Goal: Information Seeking & Learning: Learn about a topic

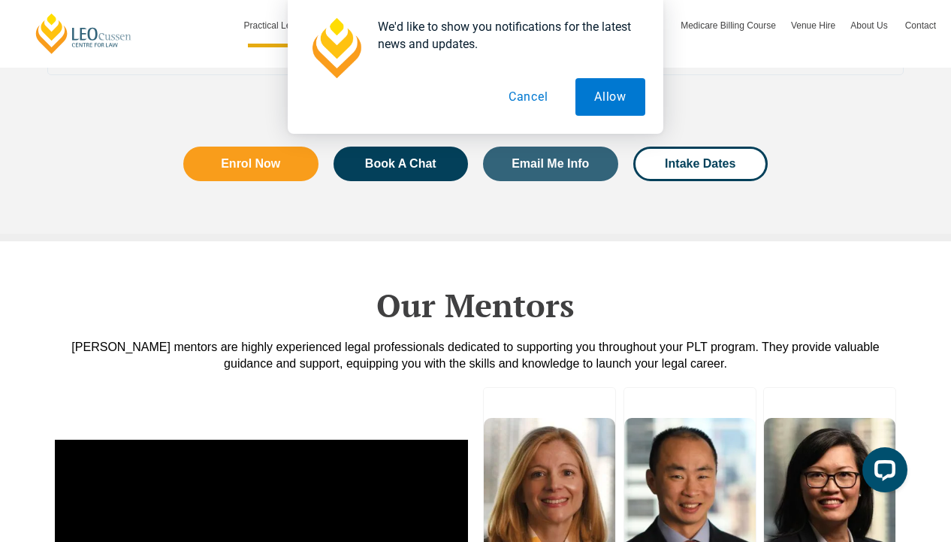
scroll to position [3555, 0]
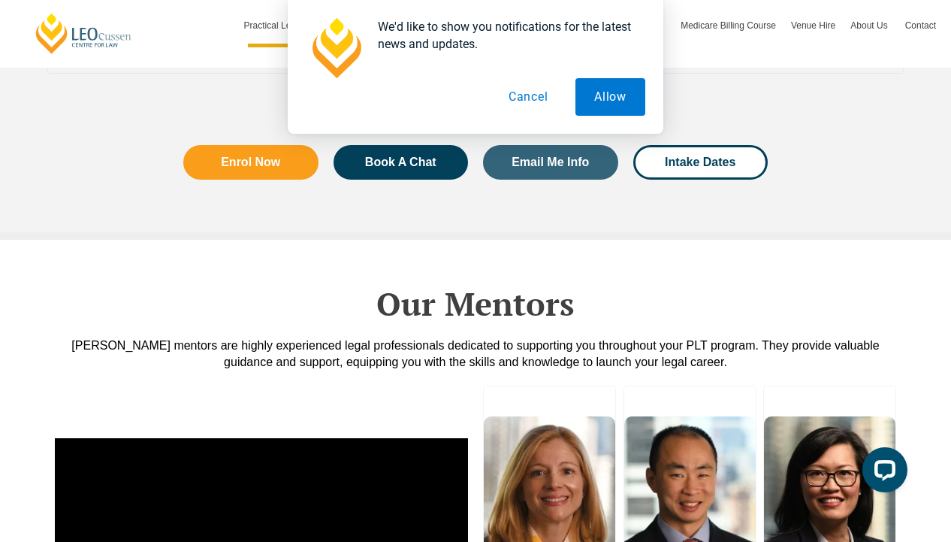
click at [522, 104] on button "Cancel" at bounding box center [528, 97] width 77 height 38
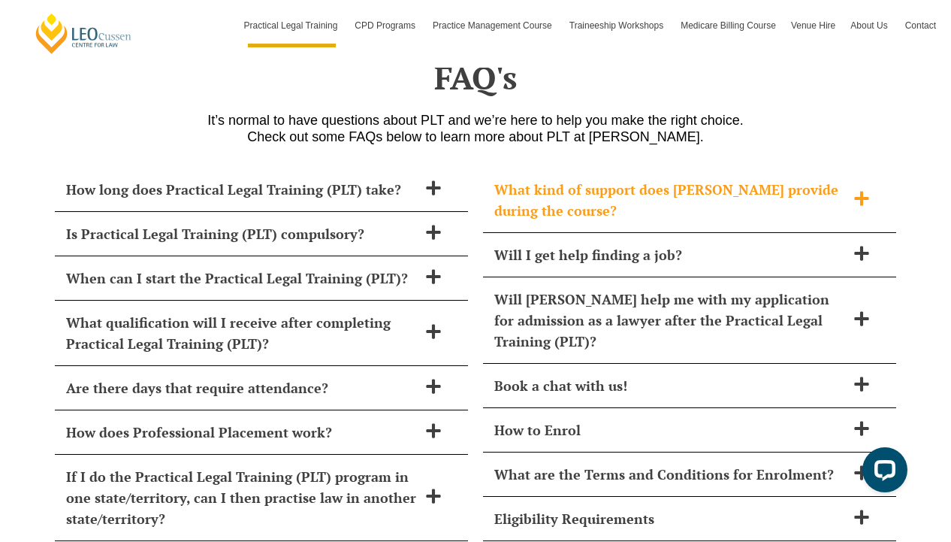
scroll to position [6504, 0]
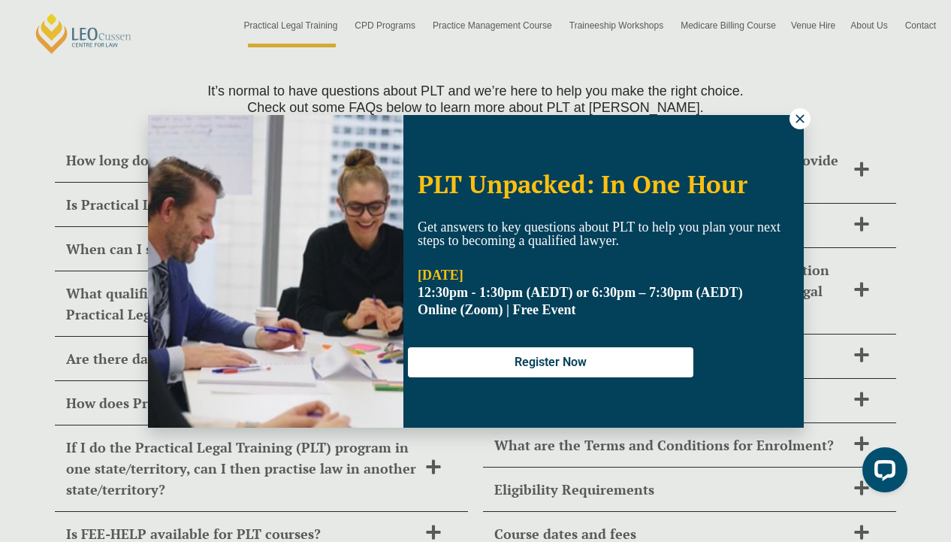
click at [803, 119] on icon at bounding box center [801, 119] width 14 height 14
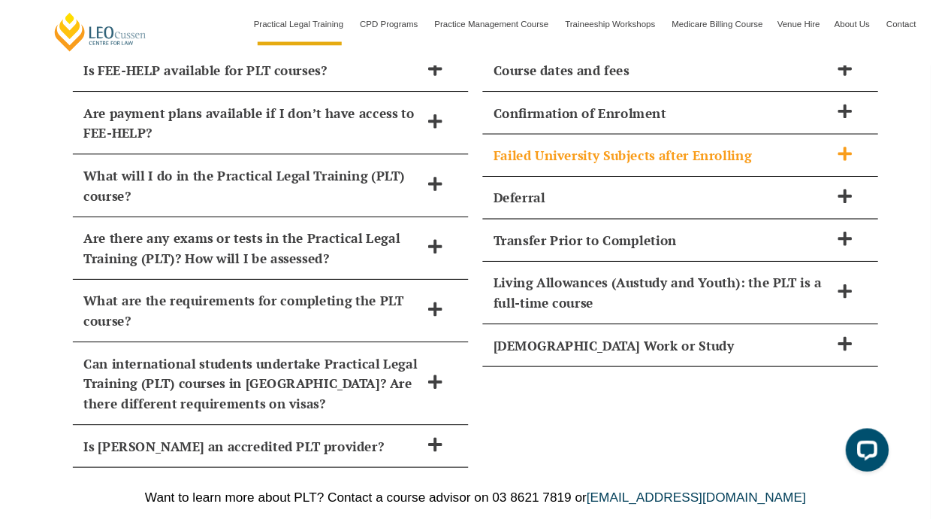
scroll to position [6966, 0]
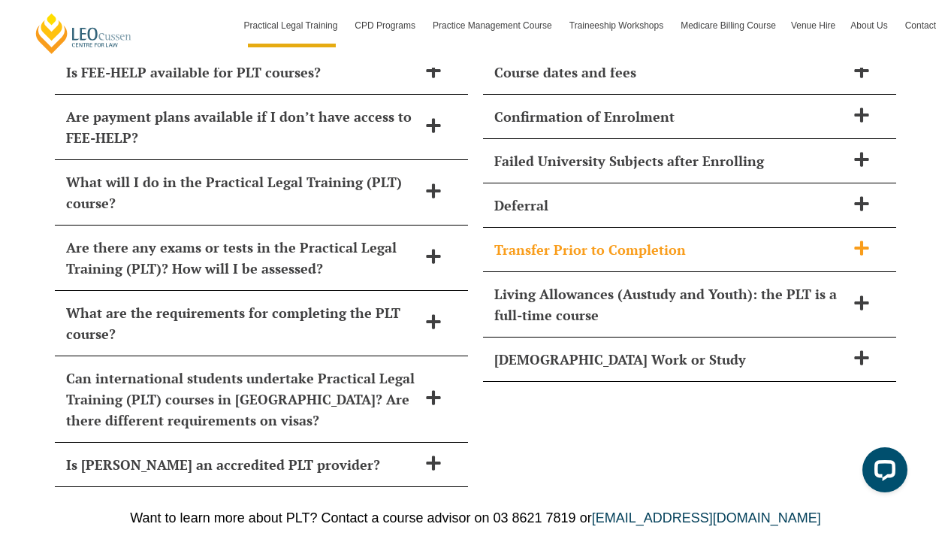
click at [588, 239] on h2 "Transfer Prior to Completion" at bounding box center [670, 249] width 352 height 21
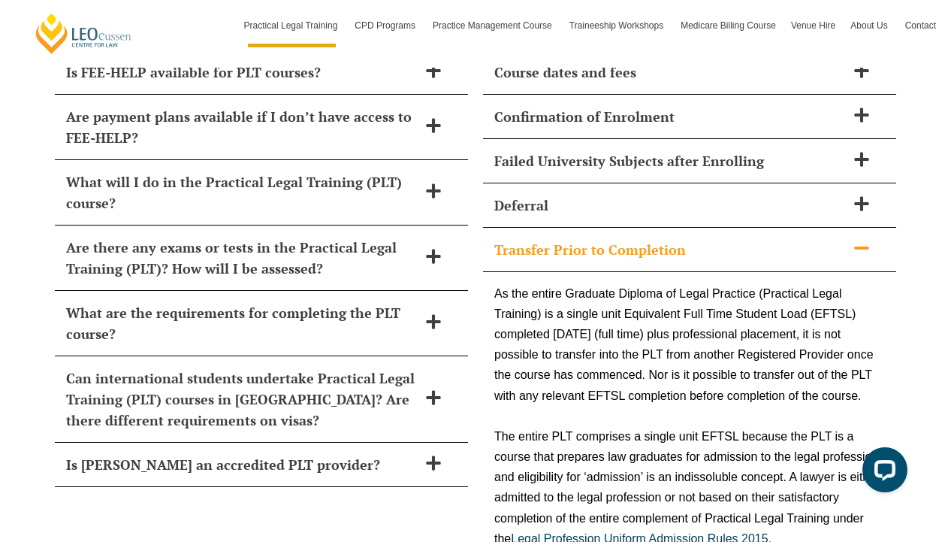
click at [588, 239] on h2 "Transfer Prior to Completion" at bounding box center [670, 249] width 352 height 21
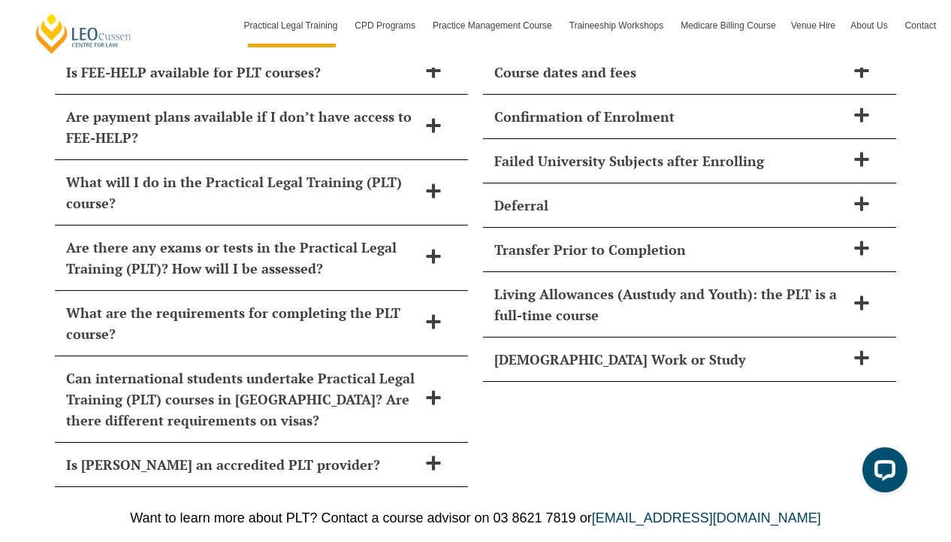
click at [540, 392] on div "What kind of support does [PERSON_NAME] provide during the course? From day one…" at bounding box center [690, 81] width 428 height 825
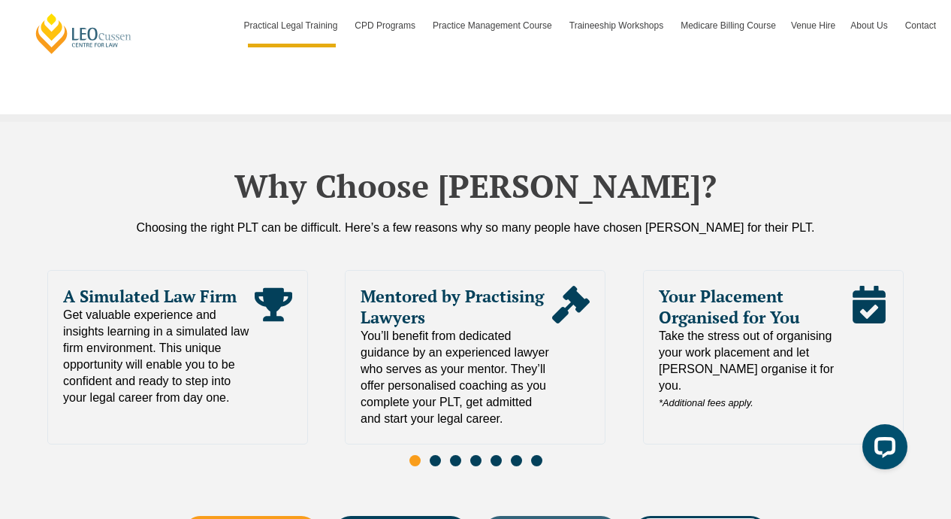
scroll to position [6723, 0]
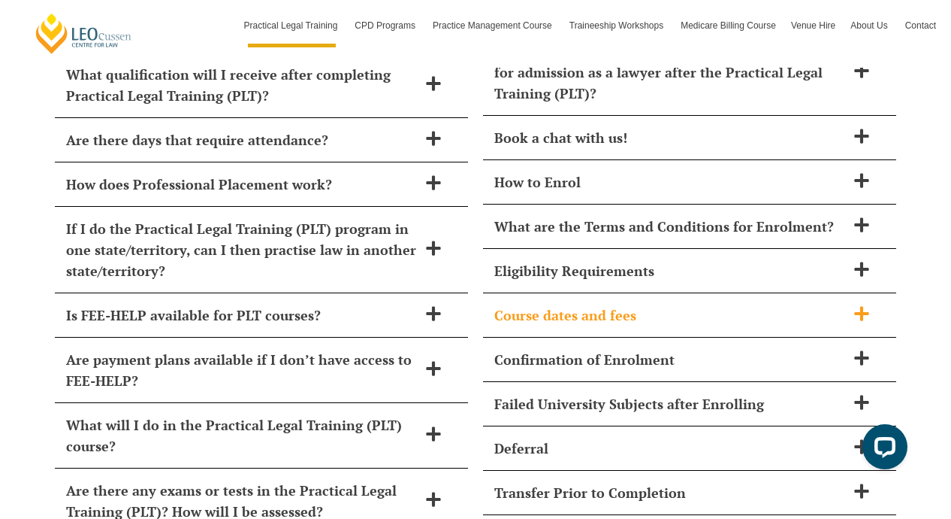
click at [672, 304] on h2 "Course dates and fees" at bounding box center [670, 314] width 352 height 21
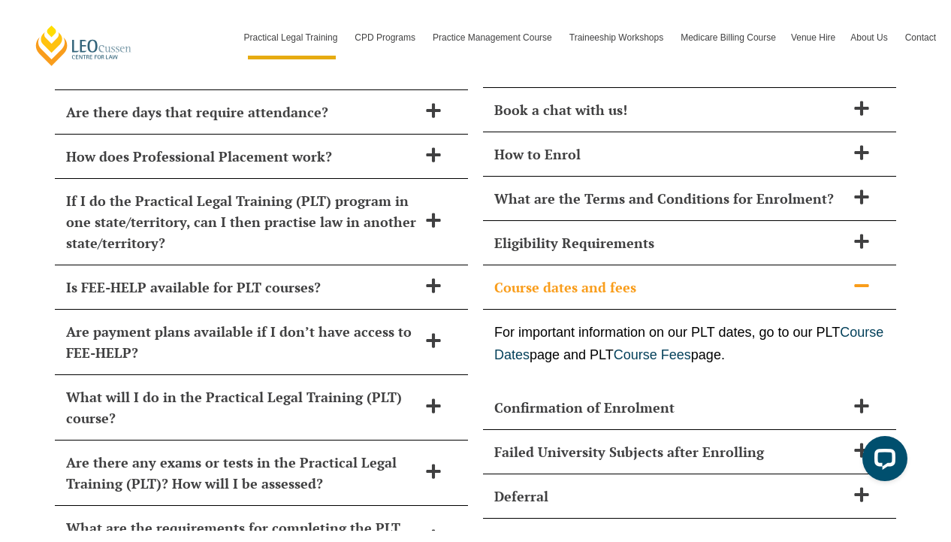
scroll to position [6764, 0]
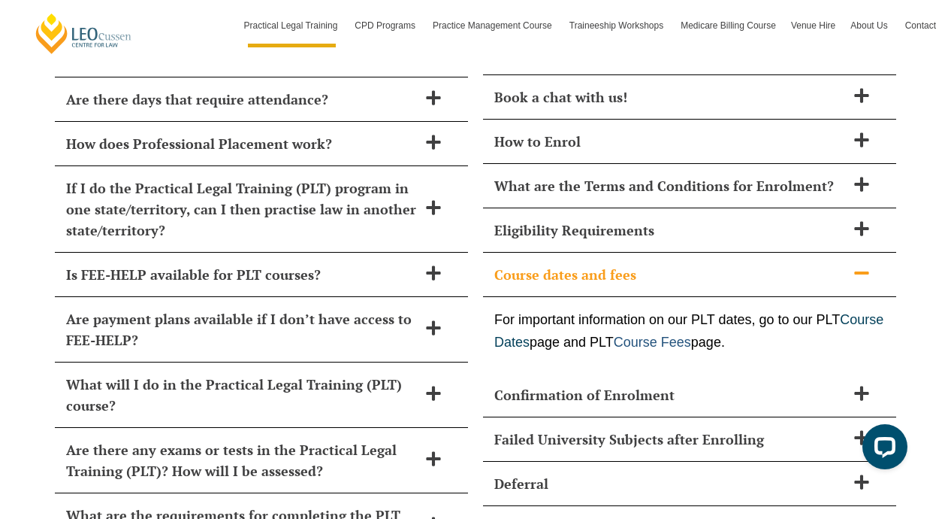
click at [691, 334] on link "Course Fees" at bounding box center [652, 341] width 77 height 15
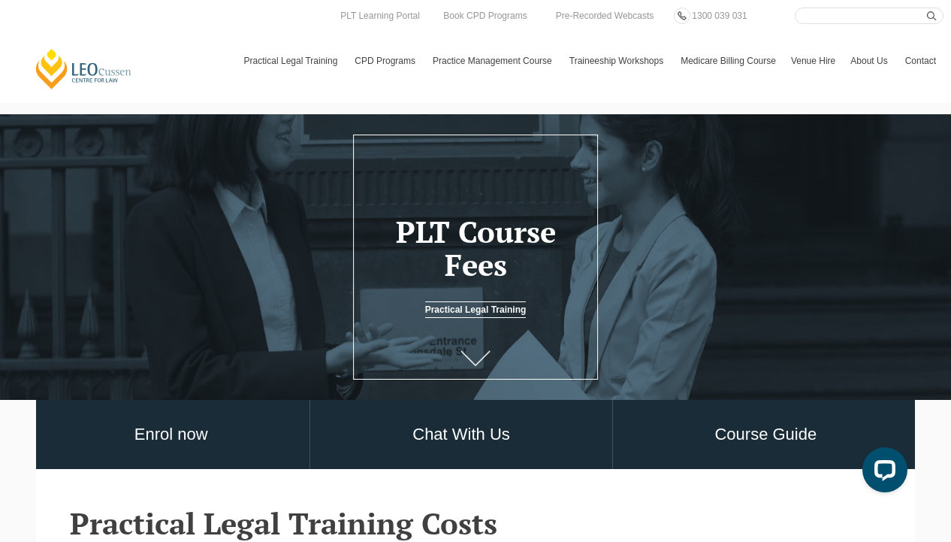
click at [473, 353] on icon at bounding box center [476, 358] width 30 height 15
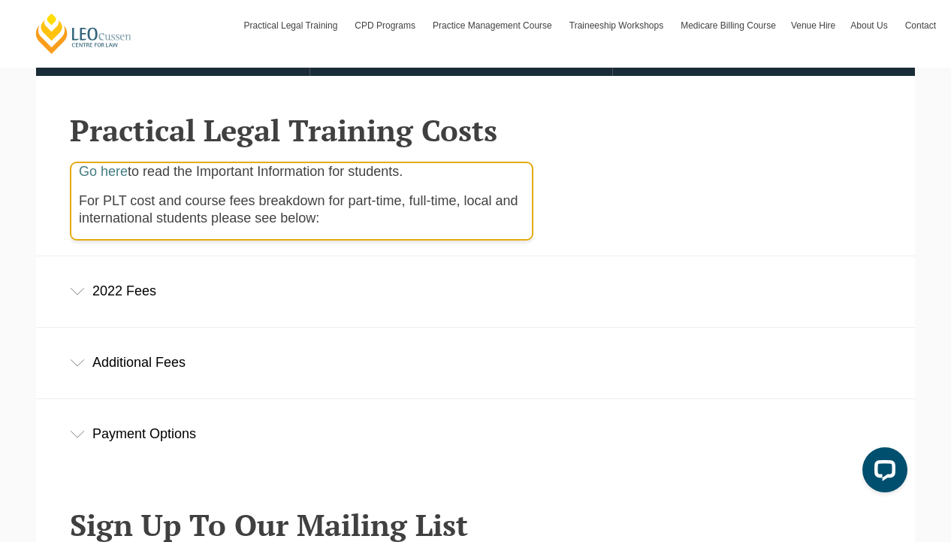
scroll to position [436, 0]
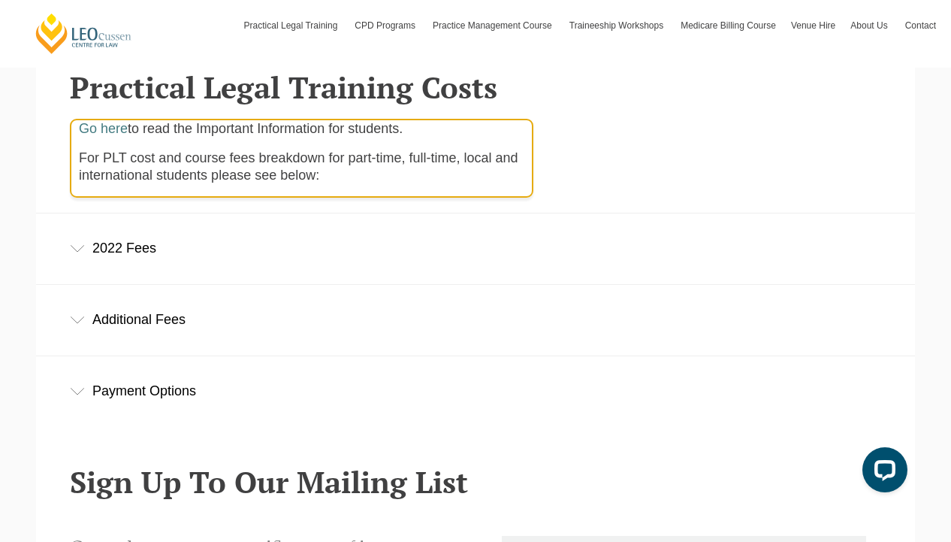
click at [162, 234] on div "2022 Fees" at bounding box center [475, 248] width 879 height 70
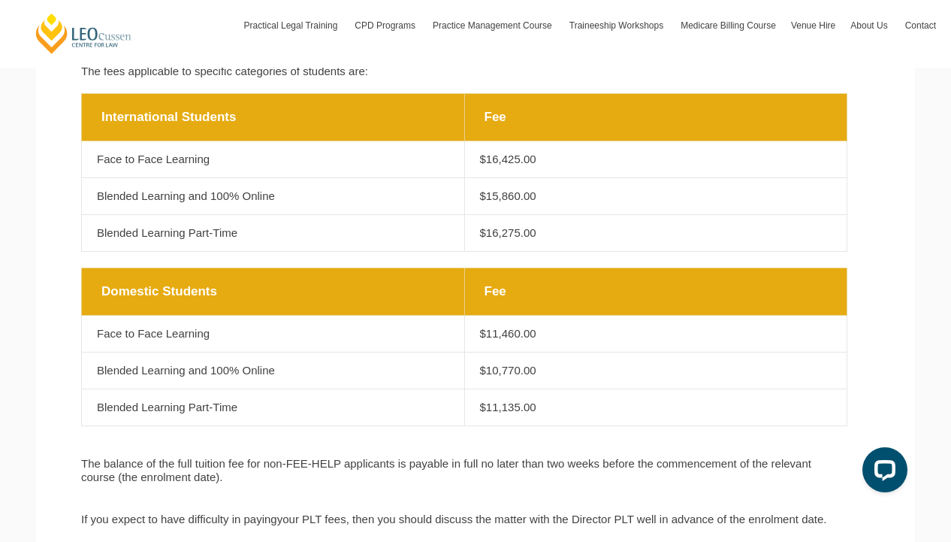
scroll to position [696, 0]
